Goal: Transaction & Acquisition: Purchase product/service

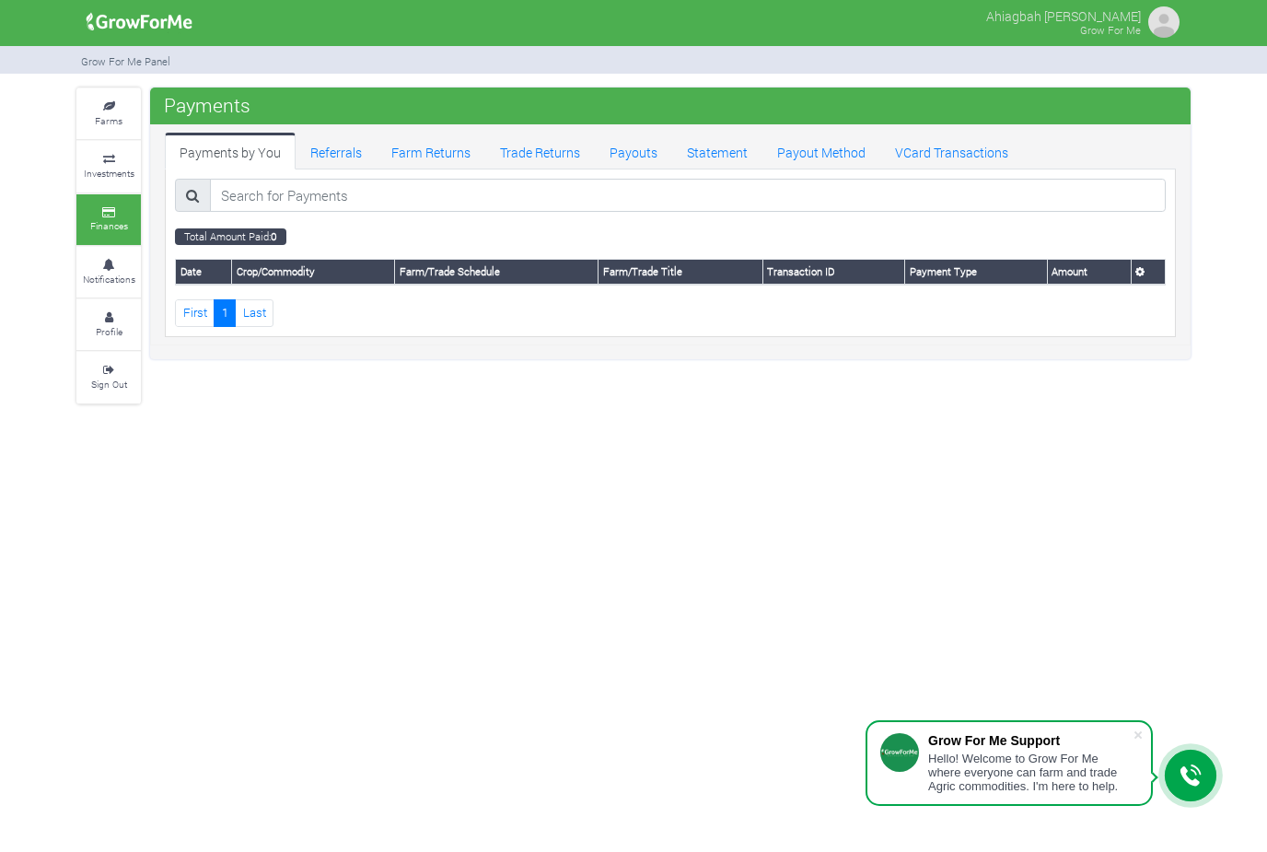
click at [145, 36] on img at bounding box center [139, 22] width 119 height 37
click at [171, 26] on img at bounding box center [139, 22] width 119 height 37
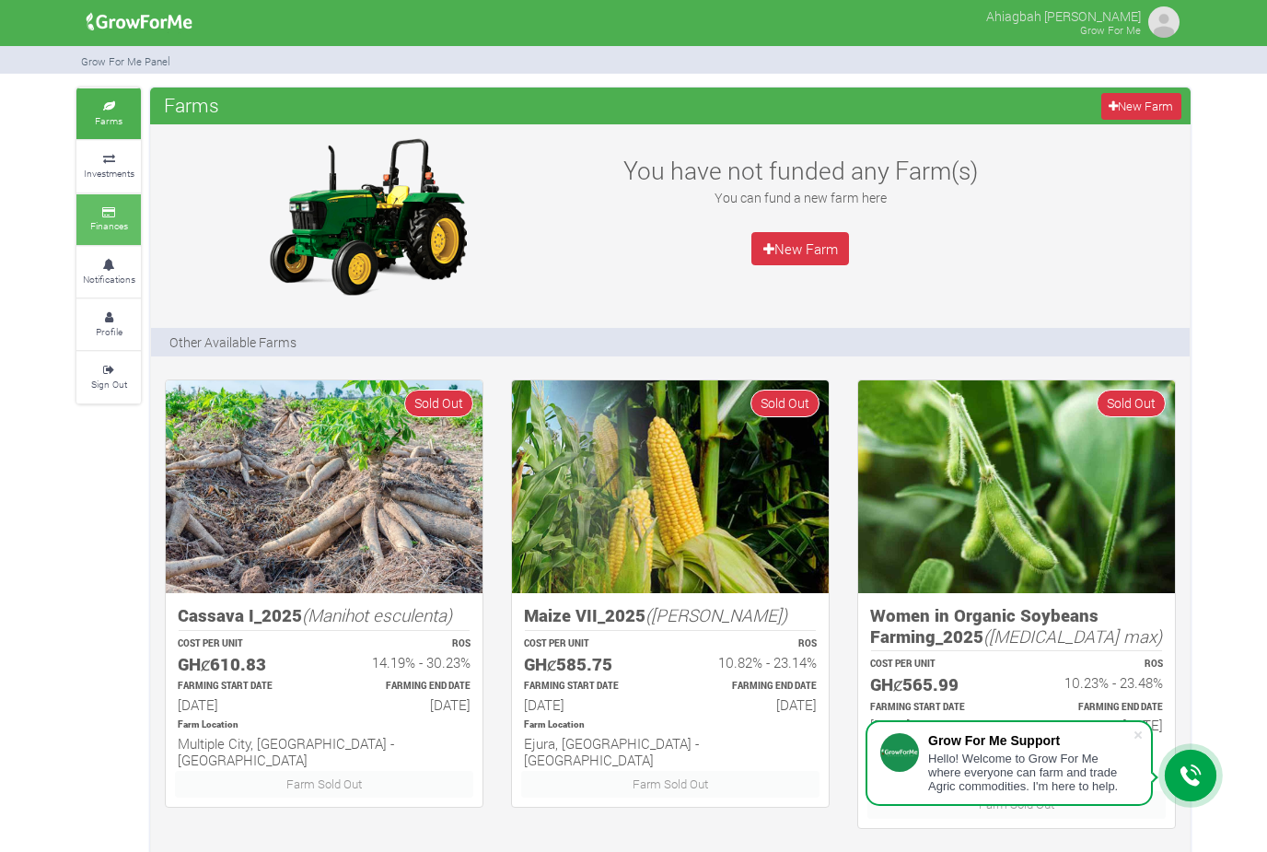
click at [122, 226] on small "Finances" at bounding box center [109, 225] width 38 height 13
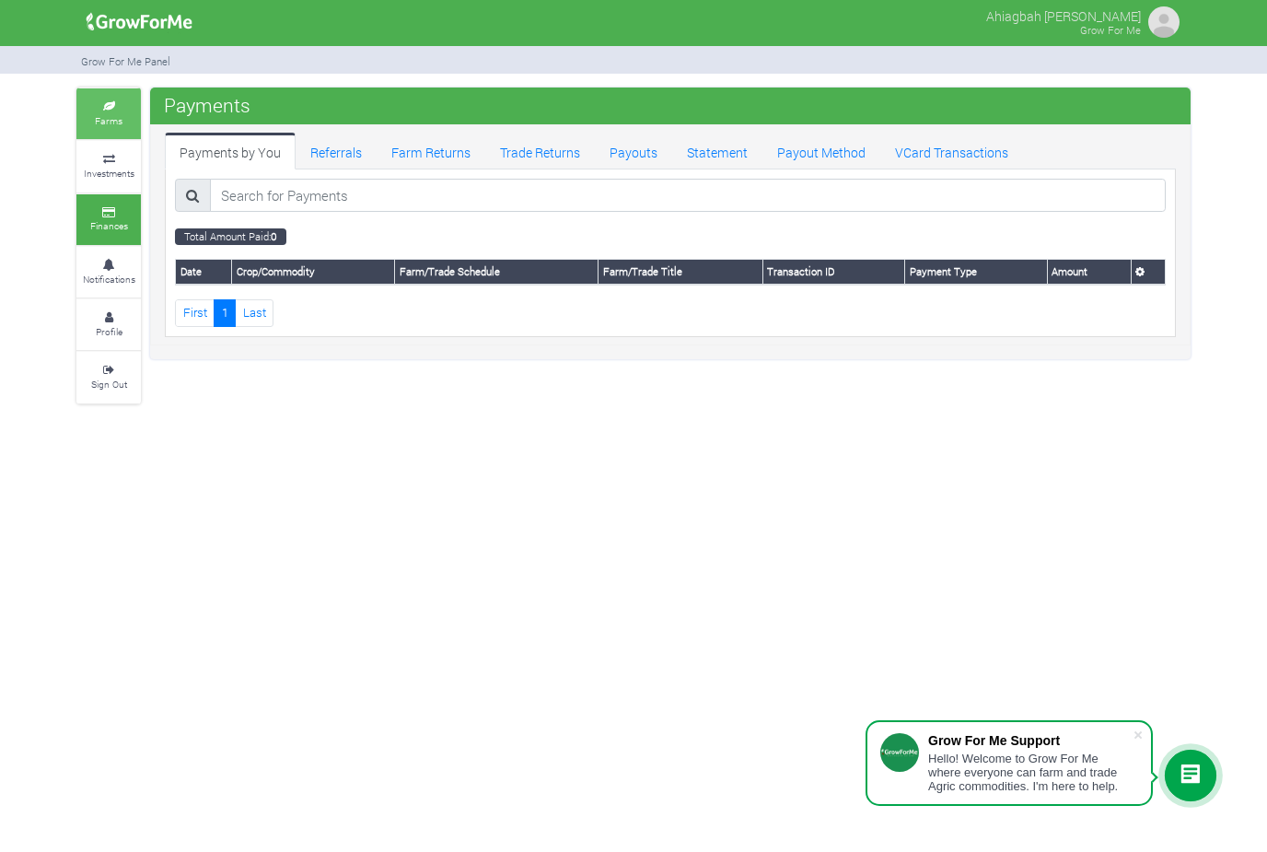
click at [124, 131] on link "Farms" at bounding box center [108, 113] width 64 height 51
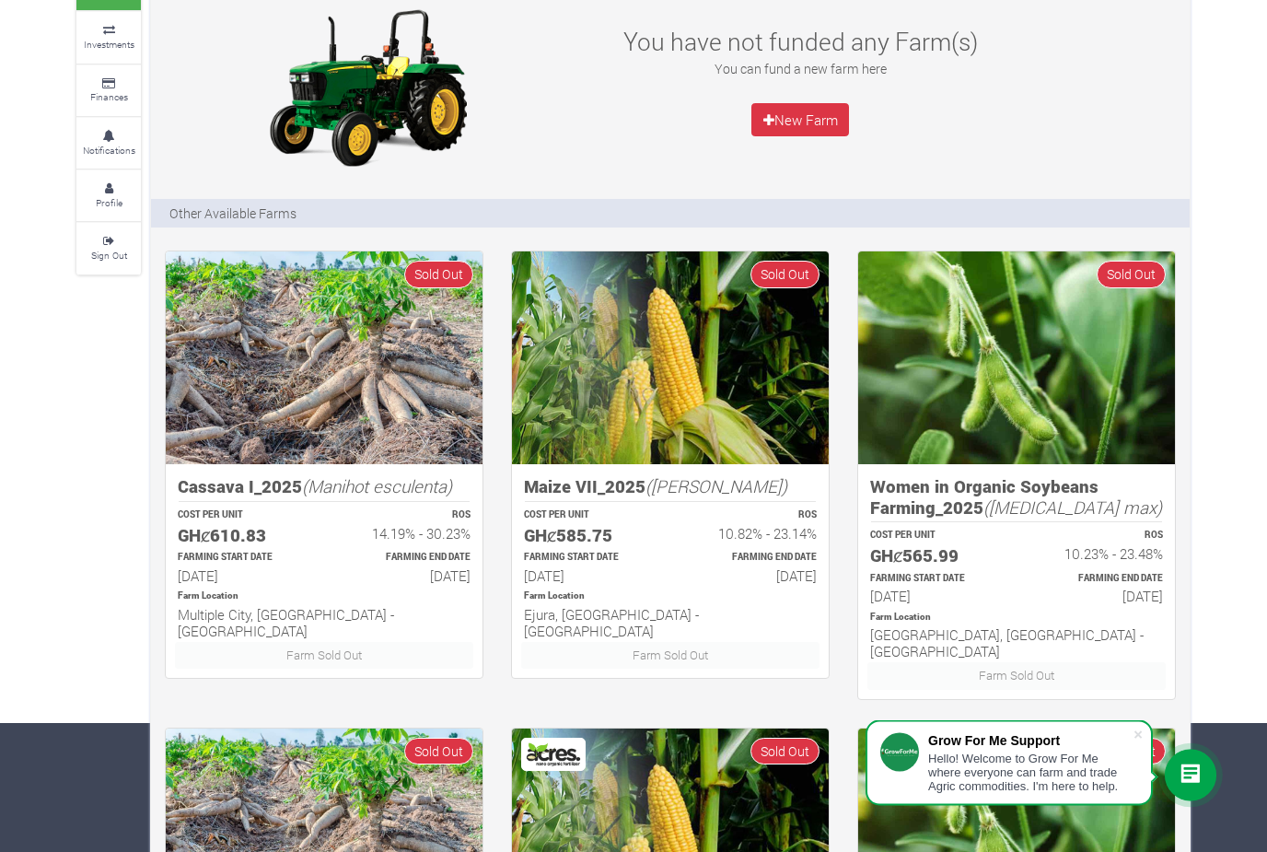
scroll to position [129, 0]
click at [103, 184] on icon at bounding box center [108, 188] width 55 height 9
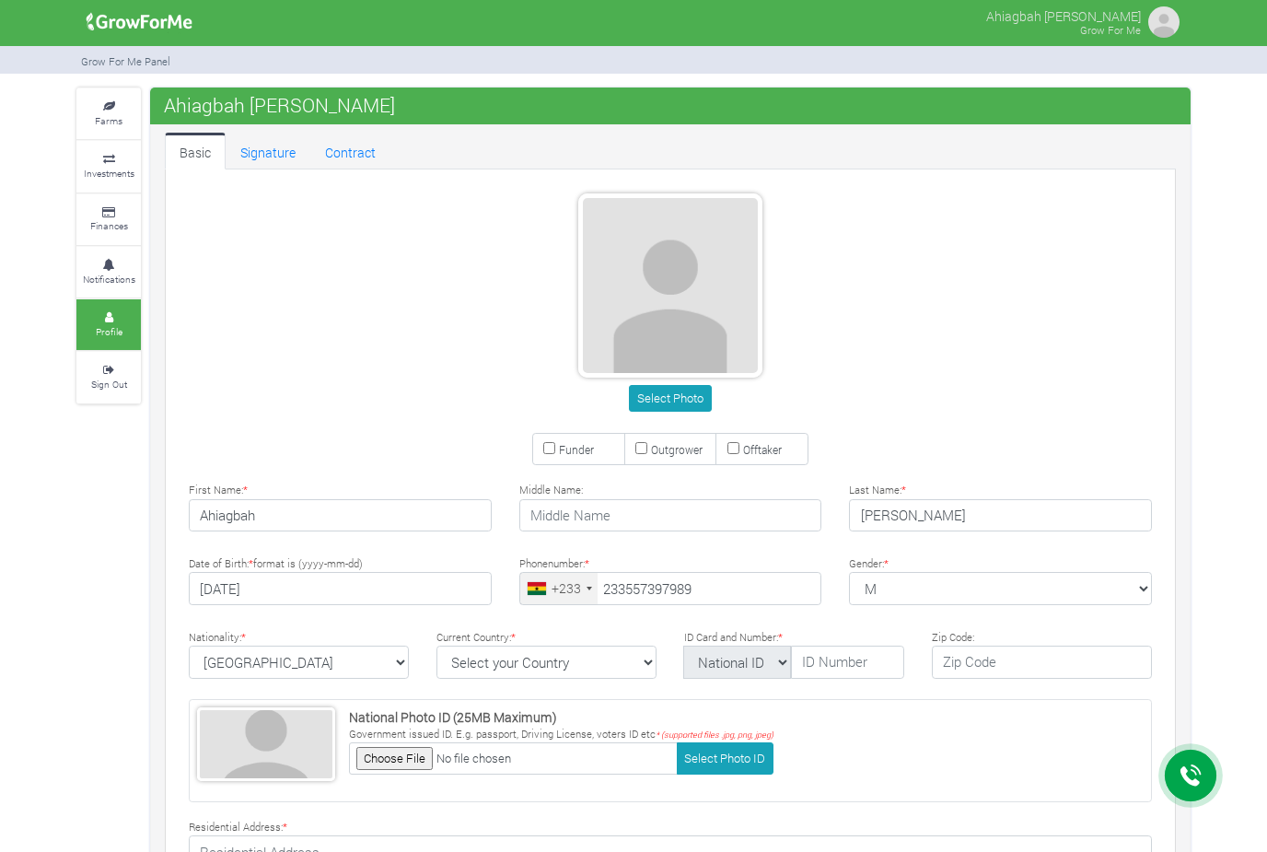
type input "55 739 7989"
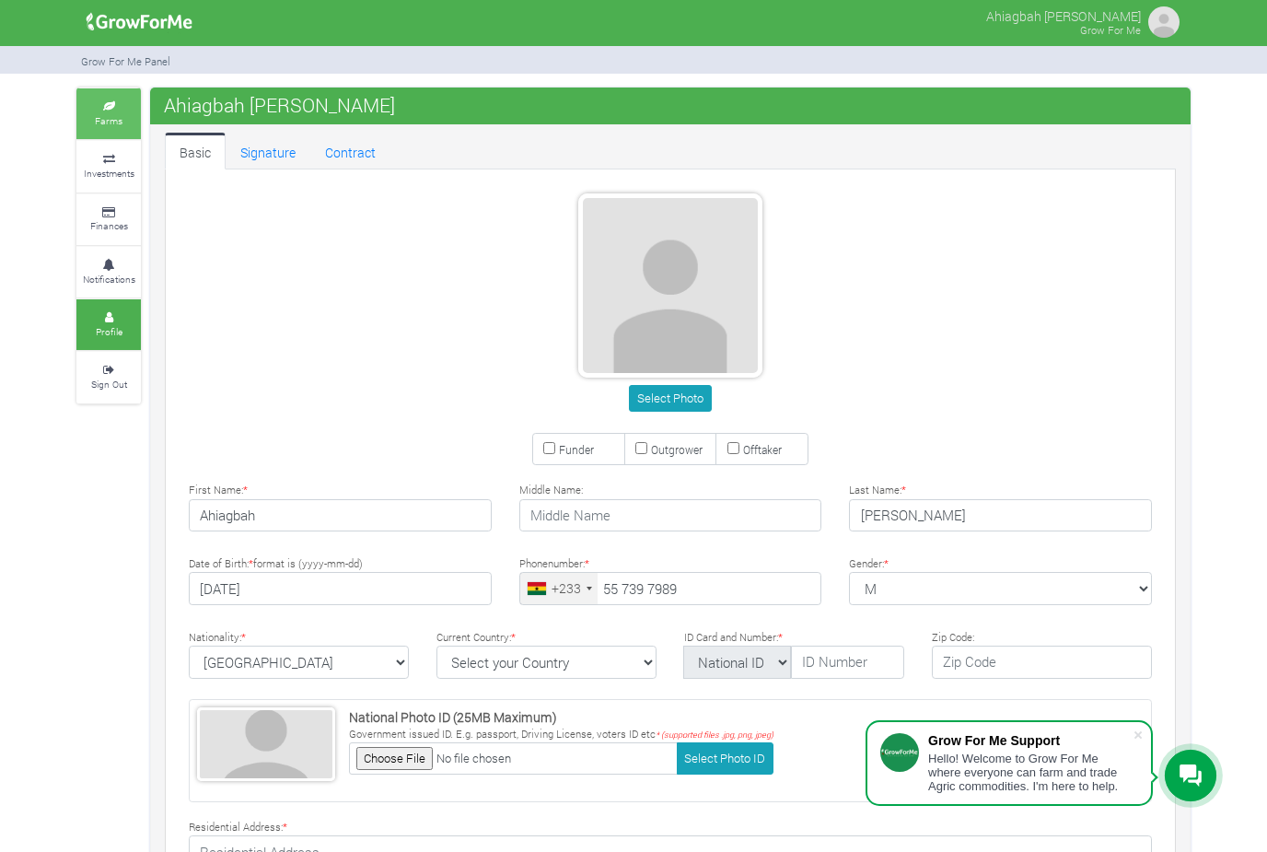
click at [110, 134] on link "Farms" at bounding box center [108, 113] width 64 height 51
click at [116, 134] on link "Farms" at bounding box center [108, 113] width 64 height 51
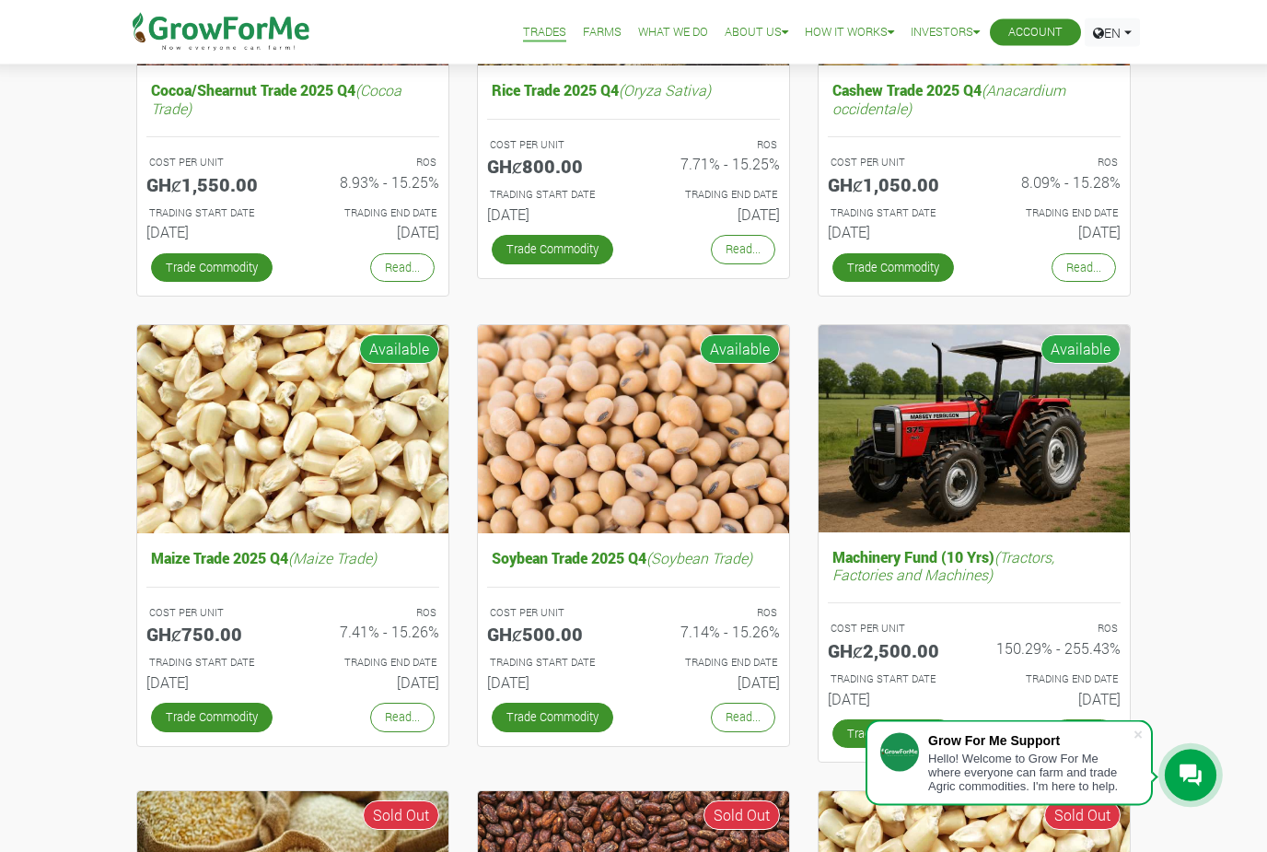
scroll to position [407, 0]
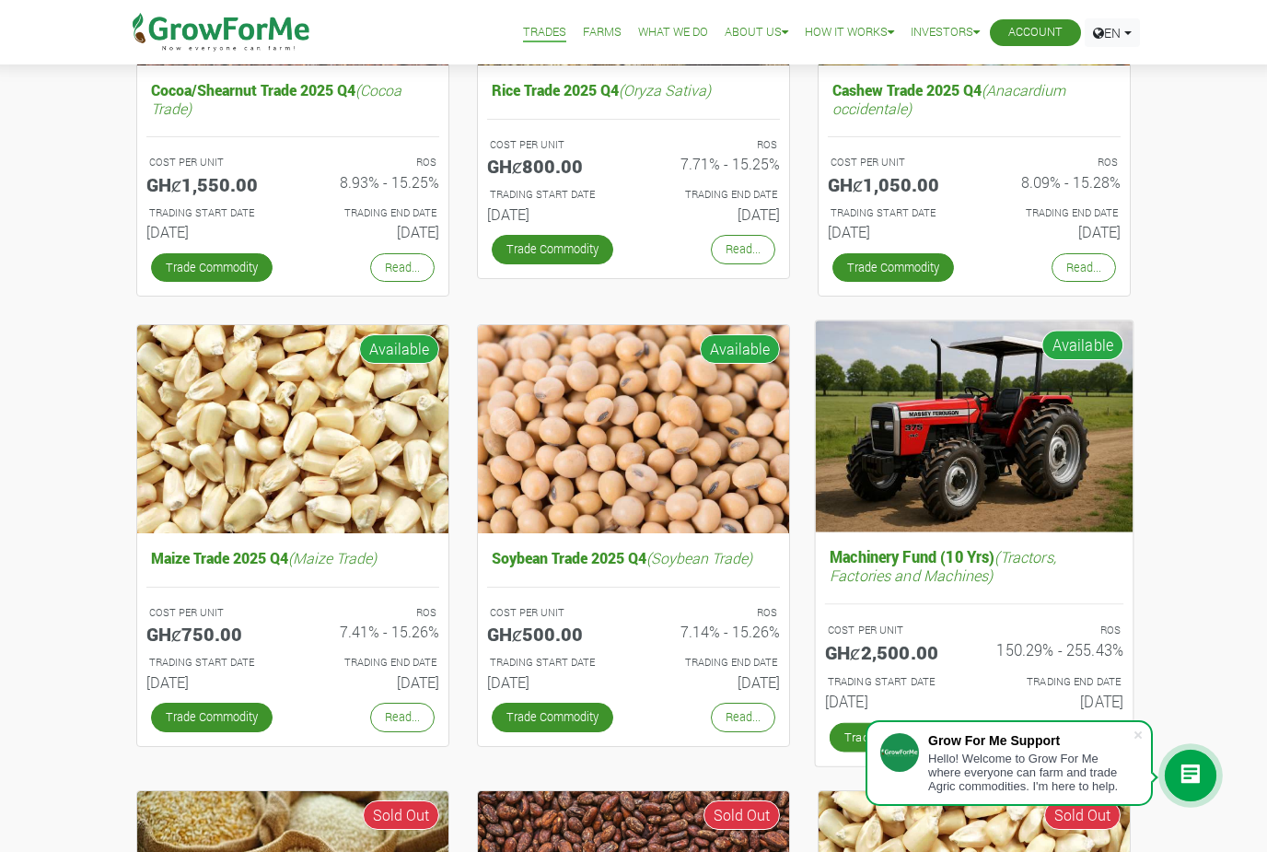
click at [1002, 486] on img at bounding box center [975, 426] width 318 height 212
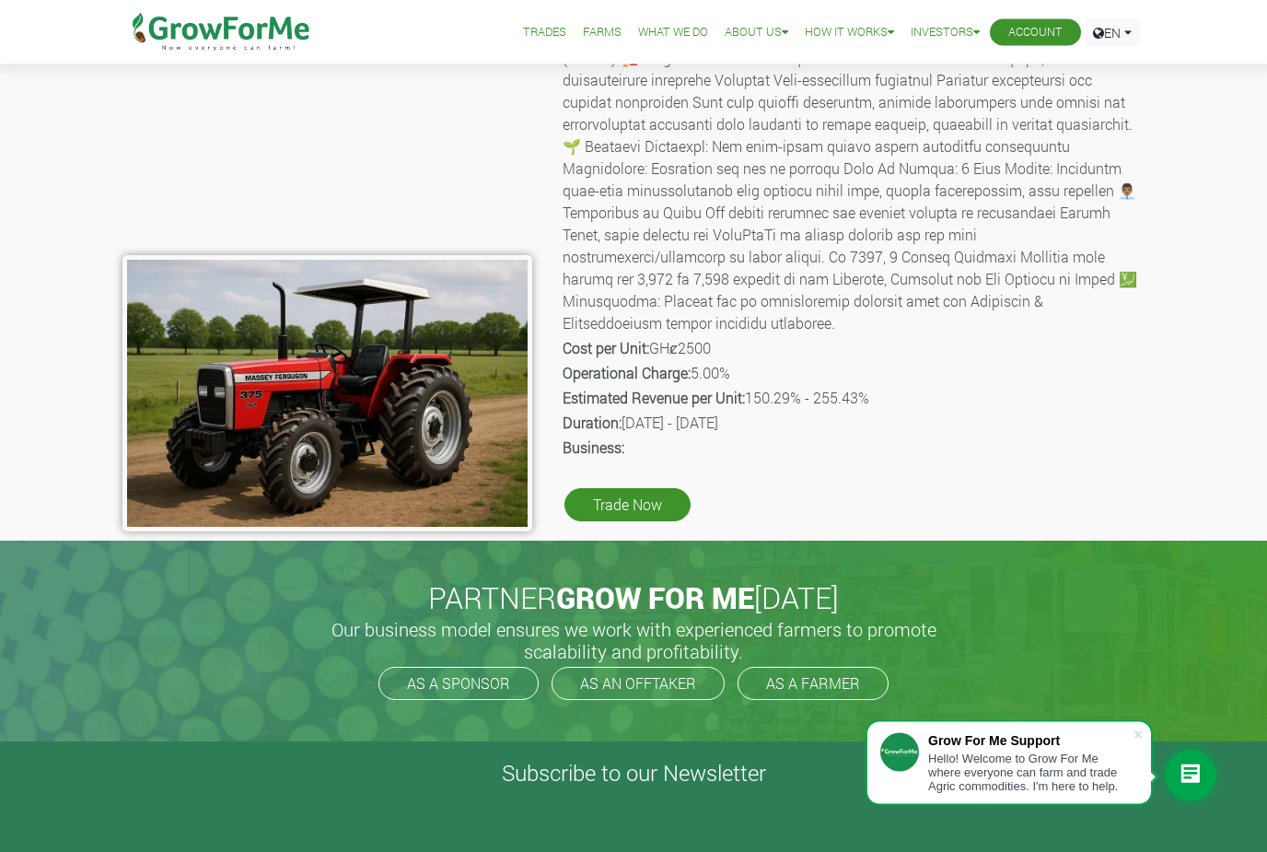
scroll to position [154, 0]
click at [673, 488] on link "Trade Now" at bounding box center [627, 504] width 126 height 33
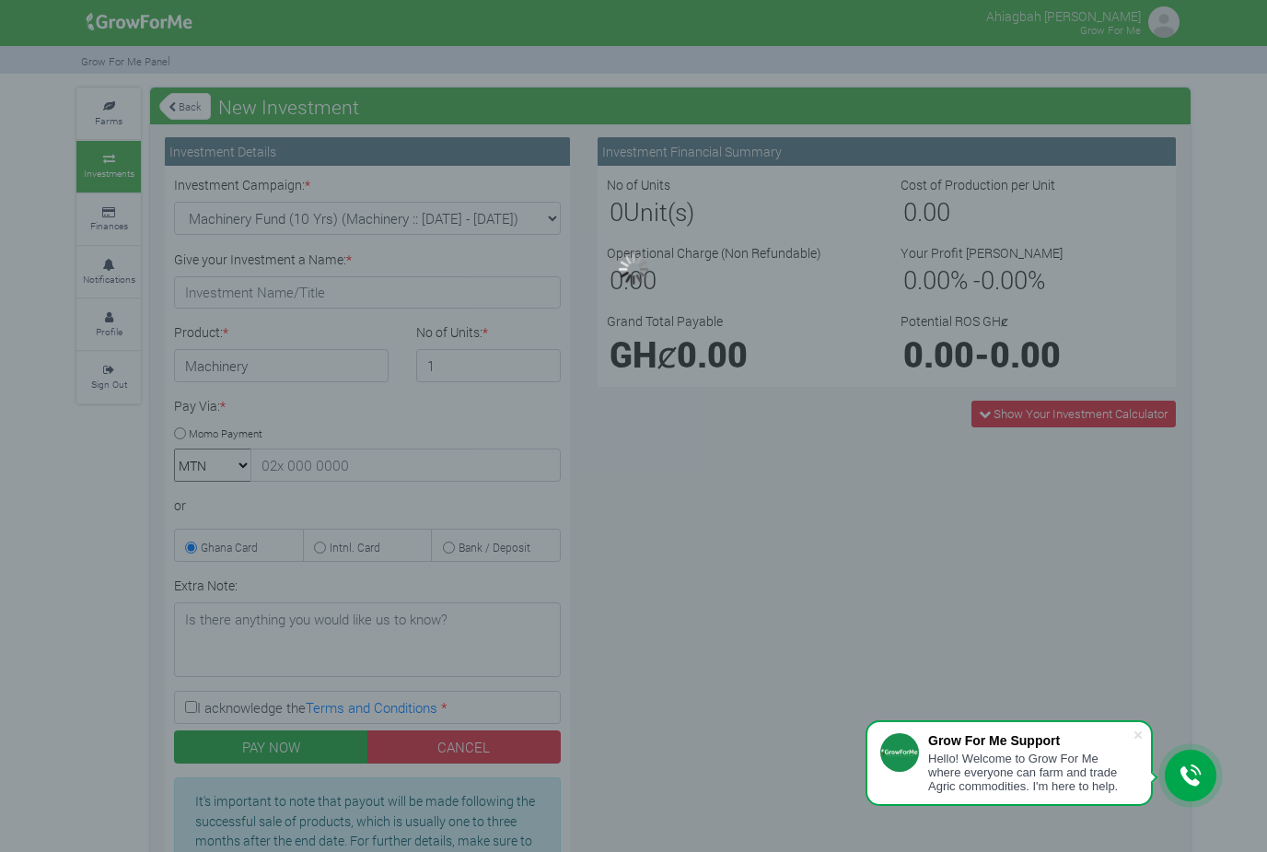
type input "1"
